Goal: Task Accomplishment & Management: Manage account settings

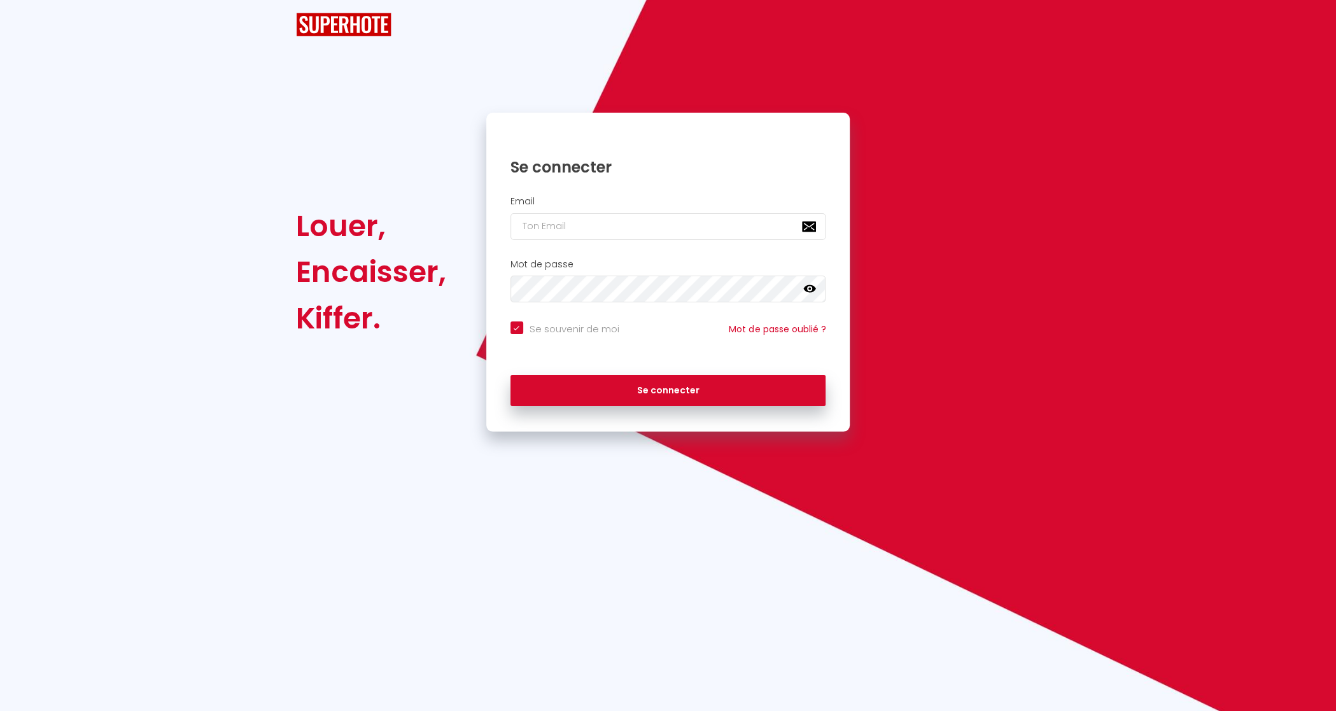
checkbox input "true"
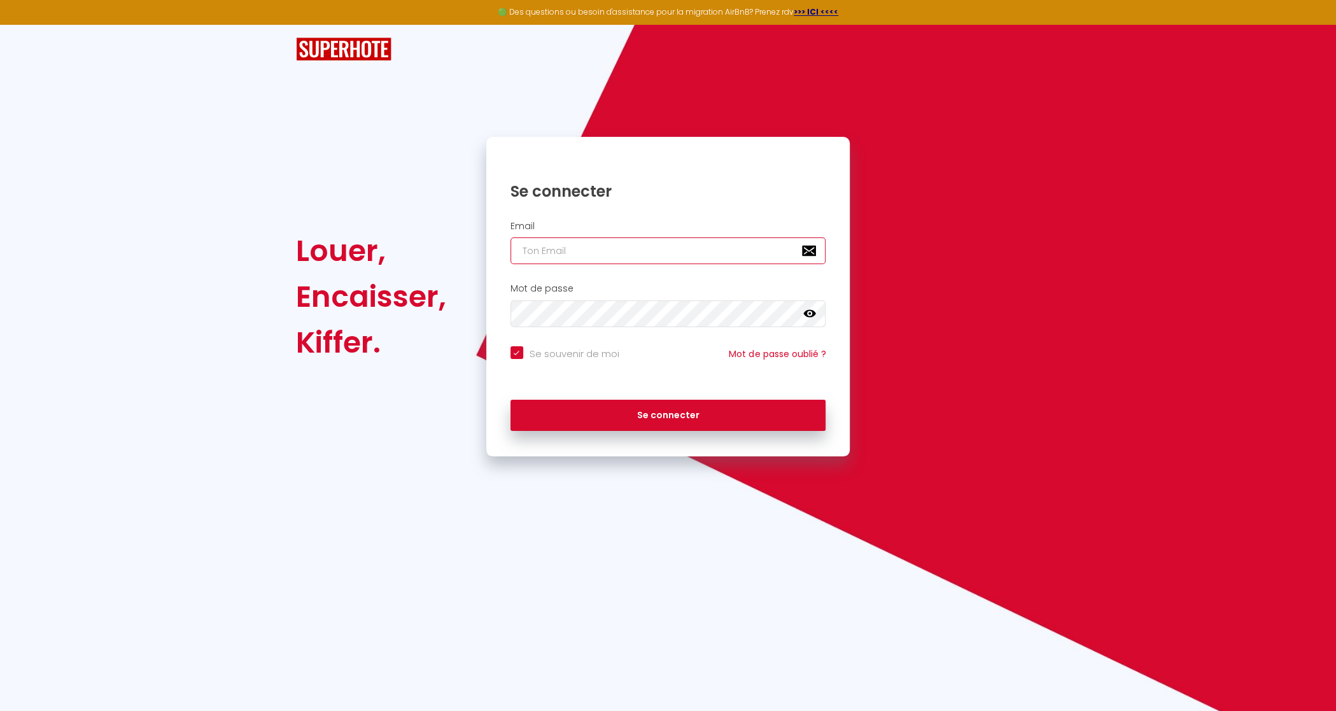
click at [678, 244] on input "email" at bounding box center [668, 250] width 316 height 27
type input "[EMAIL_ADDRESS][PERSON_NAME][DOMAIN_NAME]"
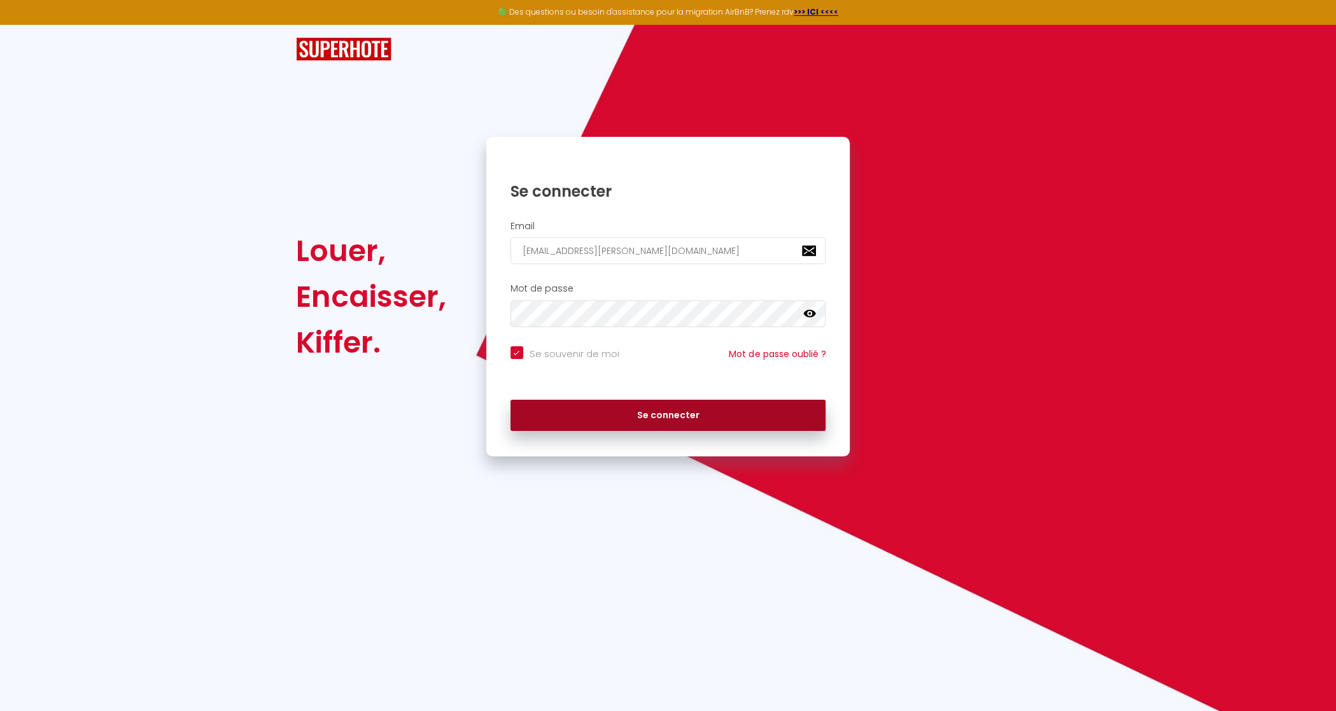
click at [620, 418] on button "Se connecter" at bounding box center [668, 416] width 316 height 32
checkbox input "true"
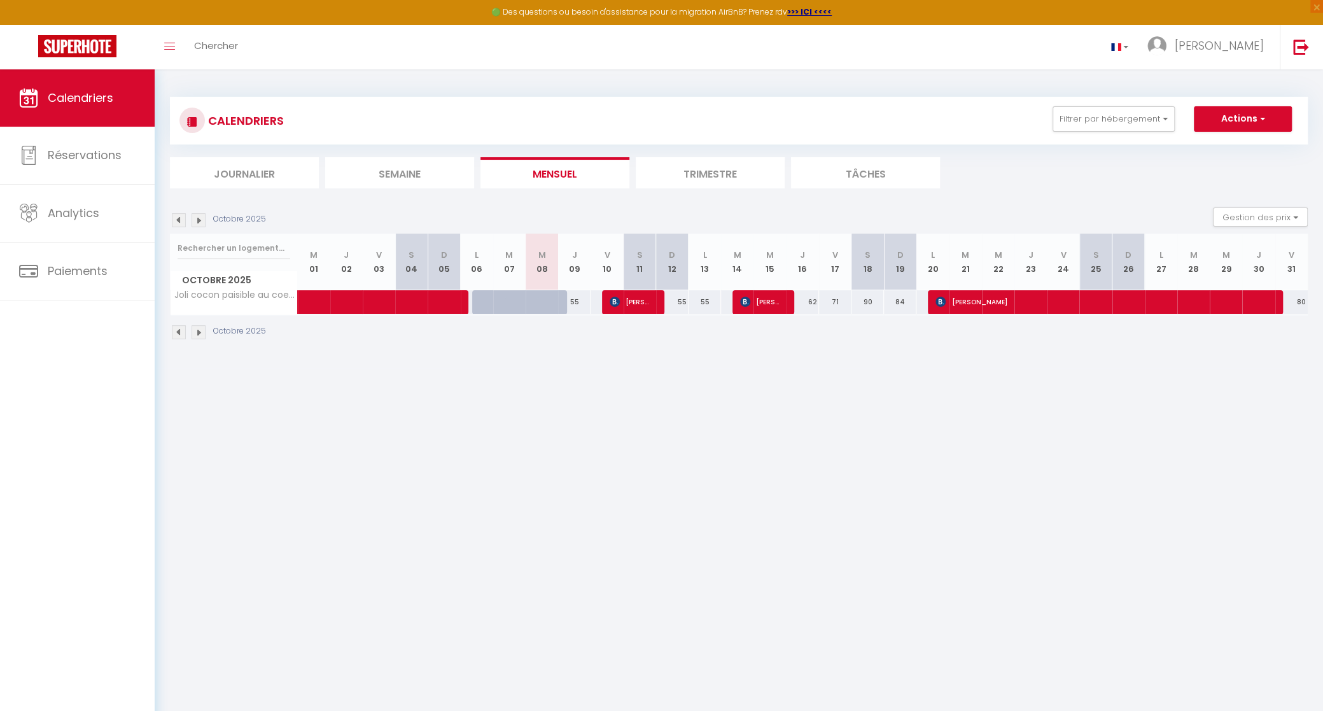
click at [666, 169] on li "Trimestre" at bounding box center [710, 172] width 149 height 31
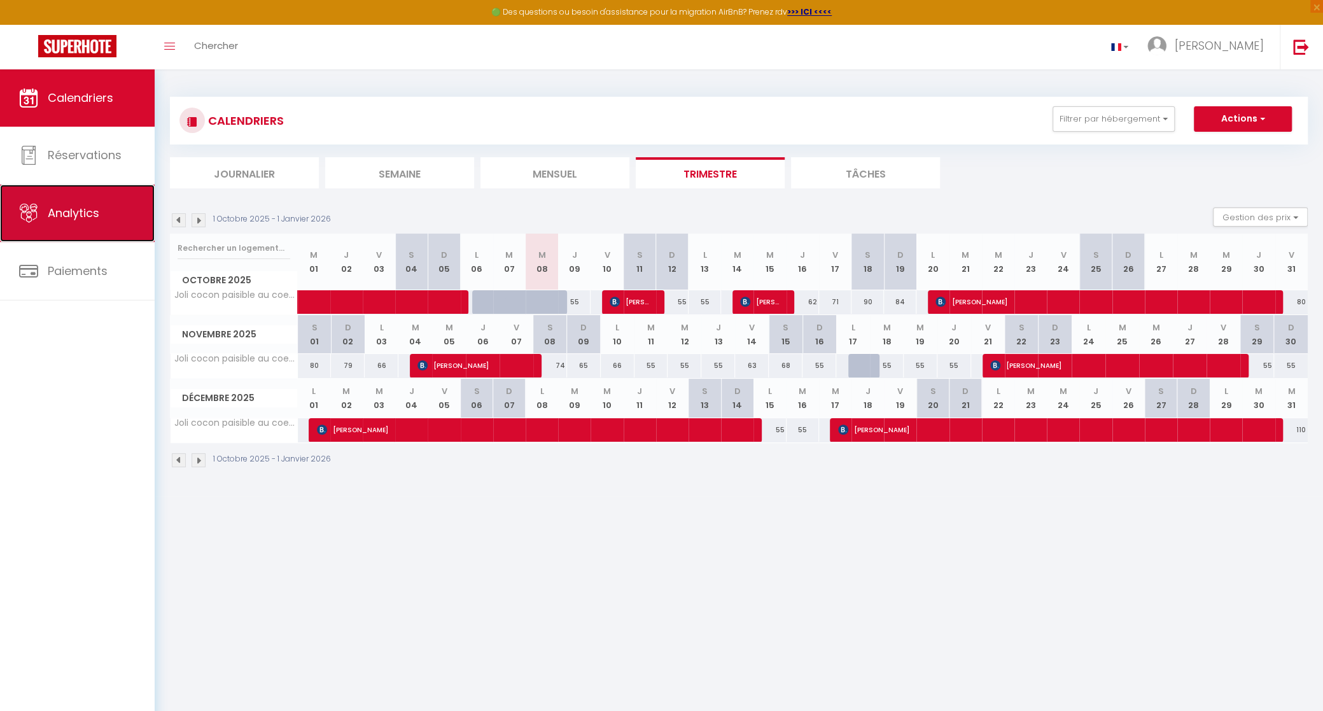
click at [75, 204] on link "Analytics" at bounding box center [77, 213] width 155 height 57
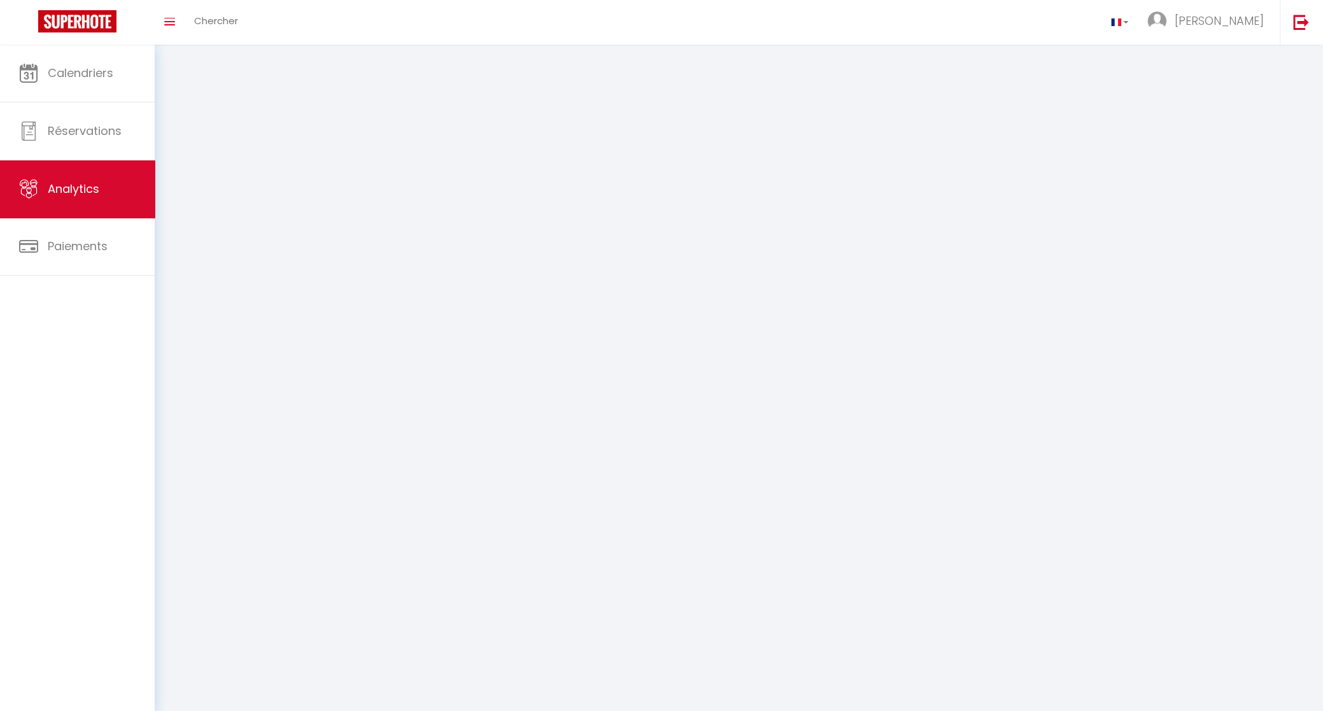
select select "2025"
select select "10"
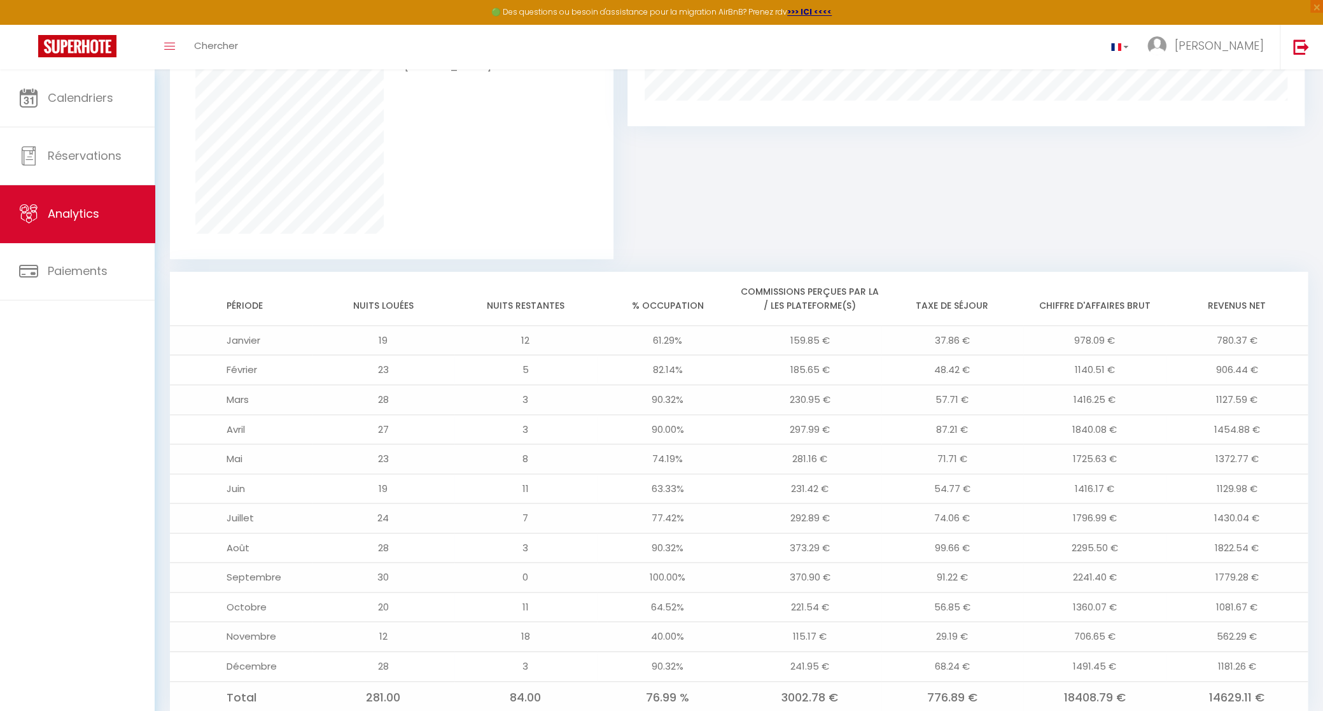
scroll to position [879, 0]
